Goal: Task Accomplishment & Management: Use online tool/utility

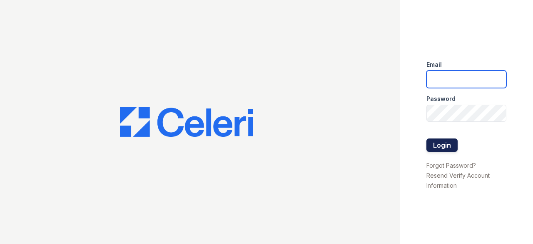
type input "[EMAIL_ADDRESS][DOMAIN_NAME]"
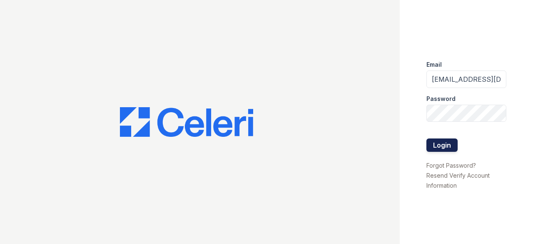
click at [447, 148] on button "Login" at bounding box center [442, 144] width 31 height 13
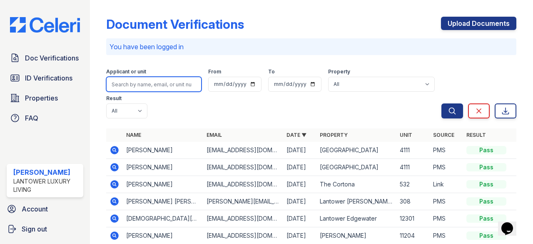
click at [131, 85] on input "search" at bounding box center [153, 84] width 95 height 15
type input "valverde"
click at [442, 103] on button "Search" at bounding box center [453, 110] width 22 height 15
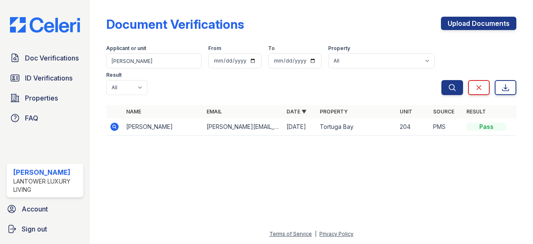
click at [115, 125] on icon at bounding box center [115, 127] width 10 height 10
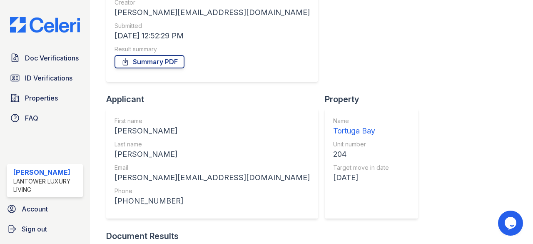
scroll to position [125, 0]
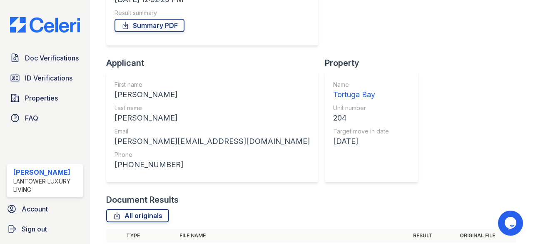
scroll to position [167, 0]
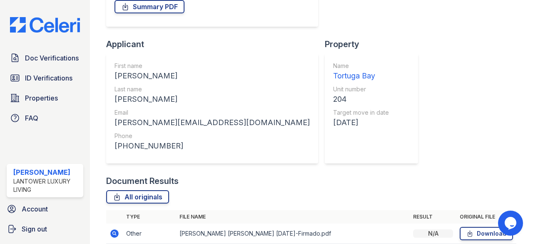
click at [51, 79] on span "ID Verifications" at bounding box center [48, 78] width 47 height 10
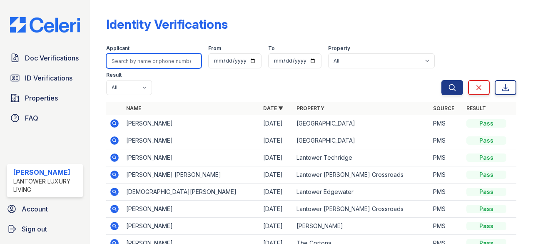
click at [130, 59] on input "search" at bounding box center [153, 60] width 95 height 15
type input "valverde"
click at [442, 80] on button "Search" at bounding box center [453, 87] width 22 height 15
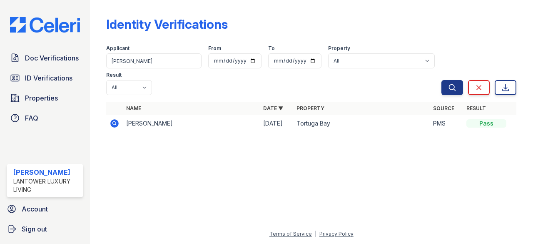
click at [115, 124] on icon at bounding box center [115, 123] width 10 height 10
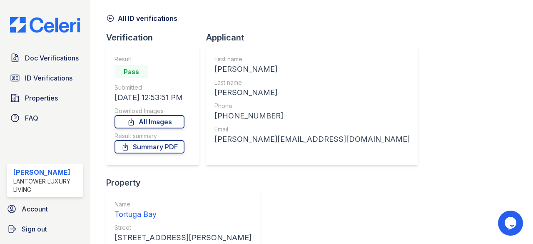
scroll to position [117, 0]
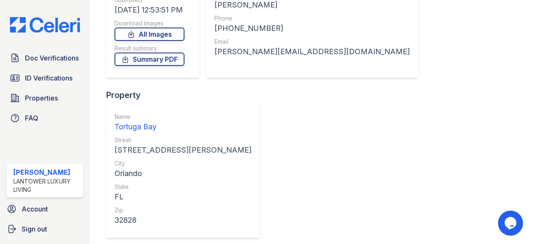
click at [167, 61] on link "Summary PDF" at bounding box center [150, 58] width 70 height 13
